Goal: Task Accomplishment & Management: Use online tool/utility

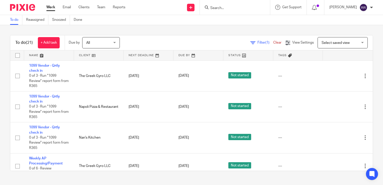
scroll to position [326, 0]
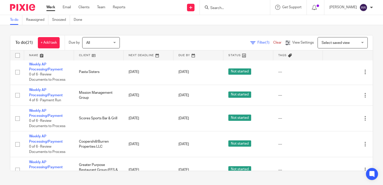
click at [238, 9] on input "Search" at bounding box center [232, 8] width 45 height 5
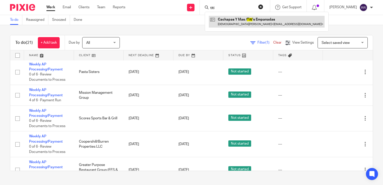
type input "titi"
click at [247, 21] on link at bounding box center [267, 22] width 116 height 12
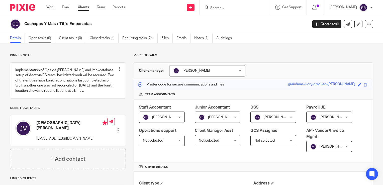
click at [43, 38] on link "Open tasks (9)" at bounding box center [42, 38] width 27 height 10
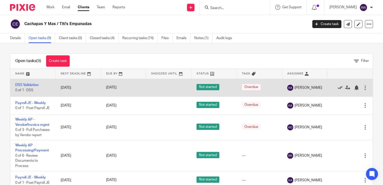
click at [338, 87] on icon at bounding box center [340, 87] width 5 height 5
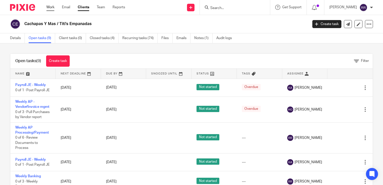
click at [53, 8] on link "Work" at bounding box center [50, 7] width 8 height 5
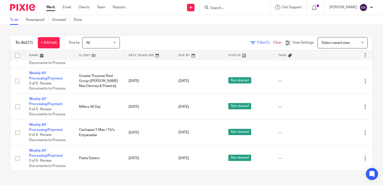
scroll to position [251, 0]
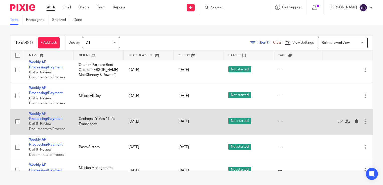
click at [36, 120] on link "Weekly AP Processing/Payment" at bounding box center [46, 116] width 34 height 9
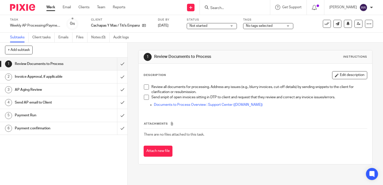
click at [251, 27] on span "No tags selected" at bounding box center [259, 26] width 27 height 4
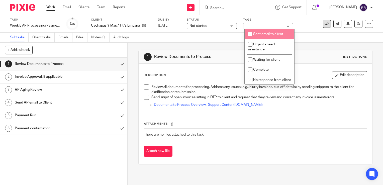
click at [325, 24] on icon at bounding box center [327, 23] width 5 height 5
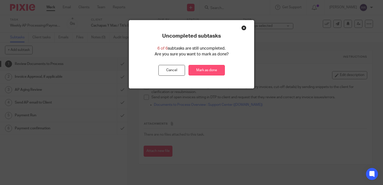
click at [207, 71] on link "Mark as done" at bounding box center [207, 70] width 36 height 11
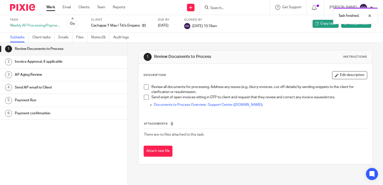
click at [48, 7] on link "Work" at bounding box center [50, 7] width 9 height 5
